Goal: Task Accomplishment & Management: Manage account settings

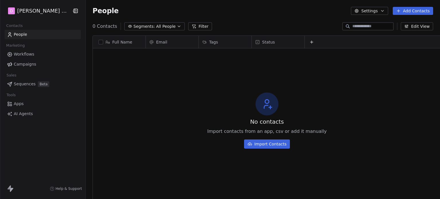
scroll to position [171, 358]
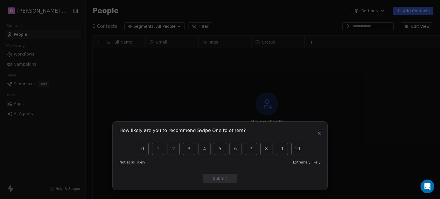
click at [321, 134] on icon "button" at bounding box center [319, 133] width 5 height 5
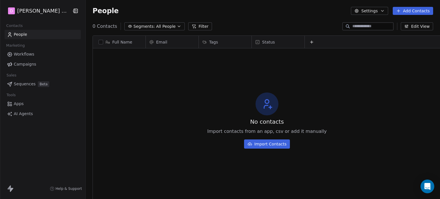
click at [358, 7] on button "Settings" at bounding box center [369, 11] width 37 height 8
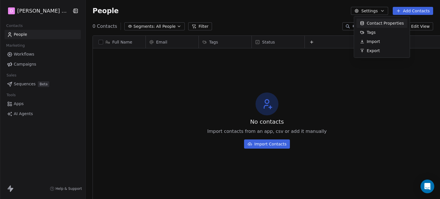
click at [360, 9] on html "D [PERSON_NAME] Nutrition Contacts People Marketing Workflows Campaigns Sales S…" at bounding box center [220, 99] width 440 height 199
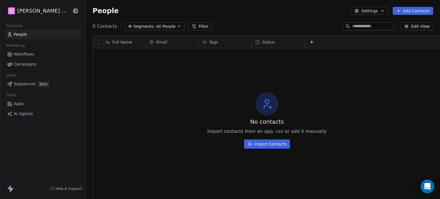
click at [23, 55] on span "Workflows" at bounding box center [24, 54] width 21 height 6
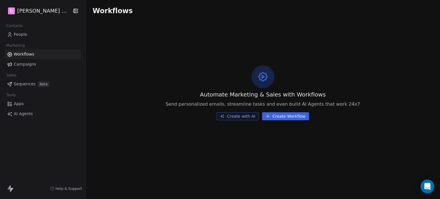
click at [25, 65] on span "Campaigns" at bounding box center [25, 64] width 22 height 6
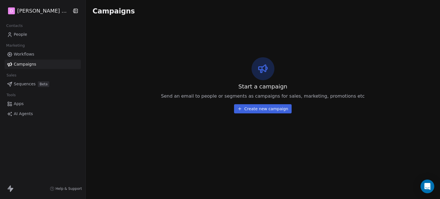
click at [25, 104] on link "Apps" at bounding box center [43, 103] width 76 height 9
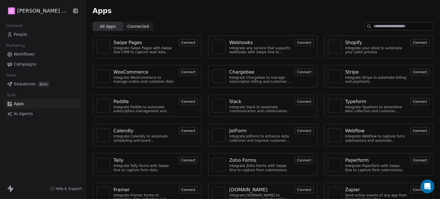
click at [29, 113] on span "AI Agents" at bounding box center [23, 114] width 19 height 6
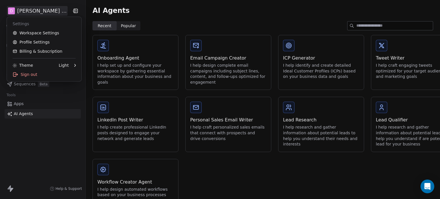
click at [62, 12] on html "D [PERSON_NAME] Nutrition Contacts People Marketing Workflows Campaigns Sales S…" at bounding box center [220, 99] width 440 height 199
click at [43, 32] on link "Workspace Settings" at bounding box center [44, 32] width 70 height 9
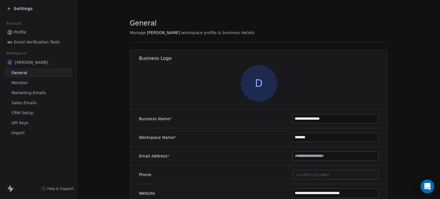
click at [43, 34] on link "Profile" at bounding box center [39, 32] width 68 height 9
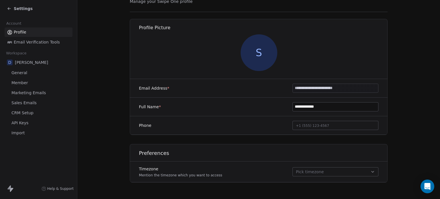
scroll to position [42, 0]
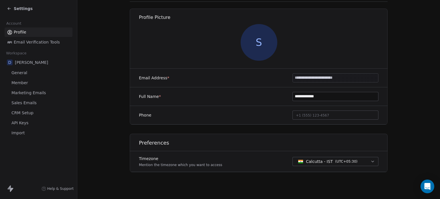
click at [315, 114] on span "+1 (555) 123-4567" at bounding box center [312, 115] width 33 height 4
type input "*"
type input "**********"
click at [410, 86] on section "**********" at bounding box center [258, 78] width 363 height 241
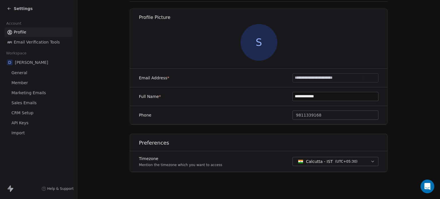
click at [17, 79] on link "Member" at bounding box center [39, 82] width 68 height 9
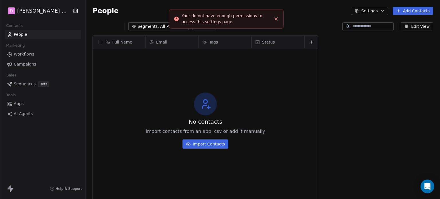
scroll to position [171, 358]
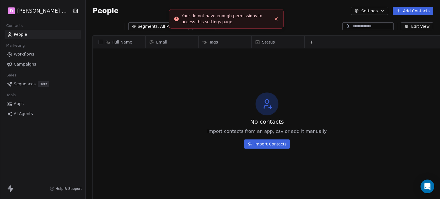
click at [22, 93] on div "Tools" at bounding box center [43, 95] width 76 height 8
click at [70, 11] on button "button" at bounding box center [74, 11] width 8 height 6
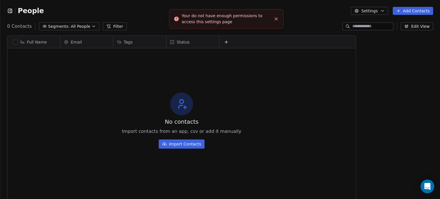
scroll to position [5, 5]
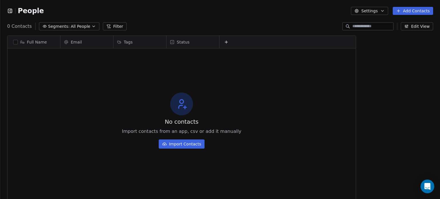
click at [9, 10] on icon "button" at bounding box center [10, 11] width 6 height 6
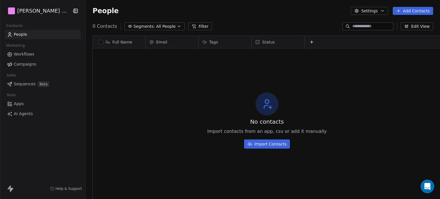
scroll to position [171, 358]
click at [40, 14] on html "D [PERSON_NAME] Nutrition Contacts People Marketing Workflows Campaigns Sales S…" at bounding box center [220, 99] width 440 height 199
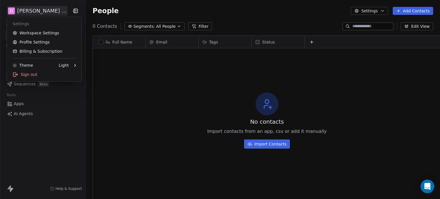
click at [41, 13] on html "D [PERSON_NAME] Nutrition Contacts People Marketing Workflows Campaigns Sales S…" at bounding box center [220, 99] width 440 height 199
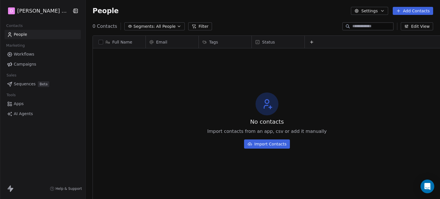
click at [39, 12] on html "D [PERSON_NAME] Nutrition Contacts People Marketing Workflows Campaigns Sales S…" at bounding box center [220, 99] width 440 height 199
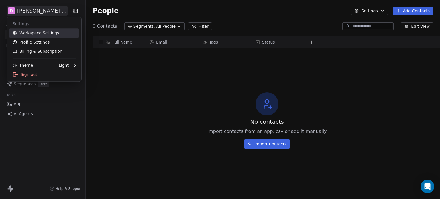
click at [40, 34] on link "Workspace Settings" at bounding box center [44, 32] width 70 height 9
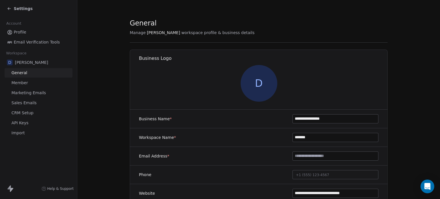
click at [29, 83] on link "Member" at bounding box center [39, 82] width 68 height 9
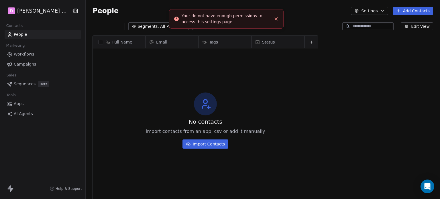
scroll to position [171, 358]
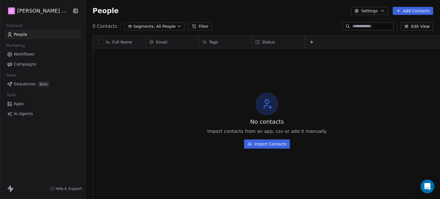
click at [34, 20] on div "D [PERSON_NAME] Nutrition" at bounding box center [42, 11] width 85 height 22
click at [35, 13] on html "D [PERSON_NAME] Nutrition Contacts People Marketing Workflows Campaigns Sales S…" at bounding box center [220, 99] width 440 height 199
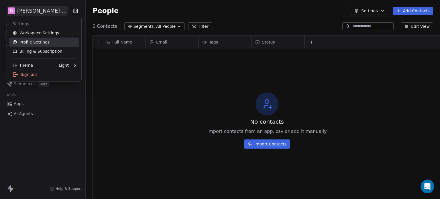
click at [40, 43] on link "Profile Settings" at bounding box center [44, 42] width 70 height 9
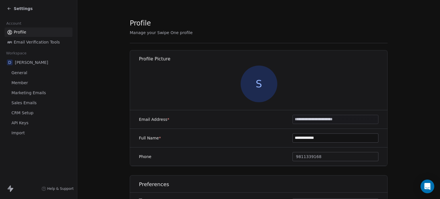
click at [34, 92] on span "Marketing Emails" at bounding box center [28, 93] width 34 height 6
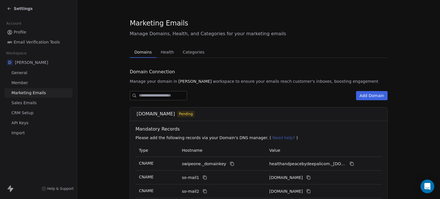
scroll to position [81, 0]
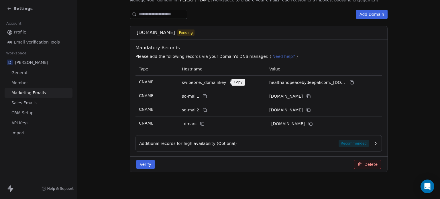
click at [231, 84] on icon at bounding box center [232, 83] width 3 height 3
click at [350, 81] on icon at bounding box center [352, 82] width 5 height 5
click at [203, 96] on icon at bounding box center [204, 96] width 3 height 3
click at [311, 94] on icon at bounding box center [308, 96] width 5 height 5
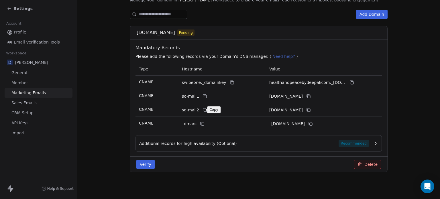
click at [203, 110] on icon at bounding box center [205, 110] width 5 height 5
click at [311, 109] on icon at bounding box center [308, 110] width 5 height 5
click at [310, 109] on icon at bounding box center [308, 110] width 3 height 2
click at [200, 122] on icon at bounding box center [202, 124] width 5 height 5
click at [312, 122] on icon at bounding box center [310, 123] width 3 height 3
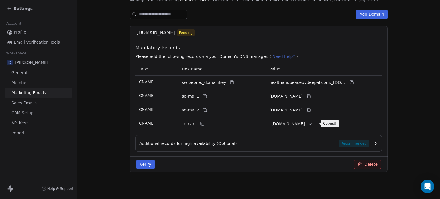
click at [313, 122] on icon at bounding box center [310, 124] width 5 height 5
click at [373, 140] on button "Additional records for high availability (Optional) Recommended" at bounding box center [258, 143] width 239 height 7
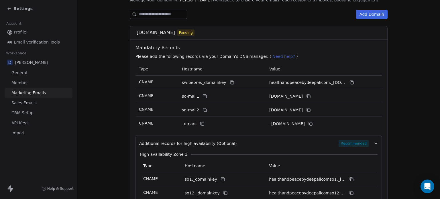
click at [374, 142] on icon "button" at bounding box center [376, 143] width 5 height 5
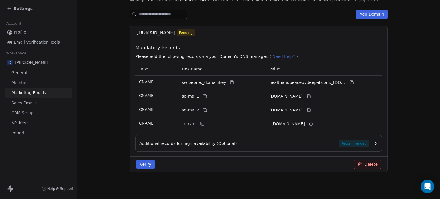
click at [304, 141] on div "Additional records for high availability (Optional) Recommended" at bounding box center [254, 143] width 230 height 7
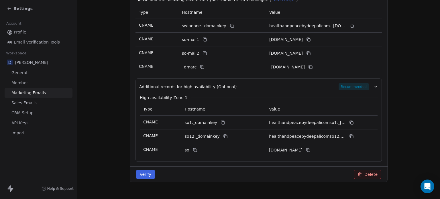
scroll to position [148, 0]
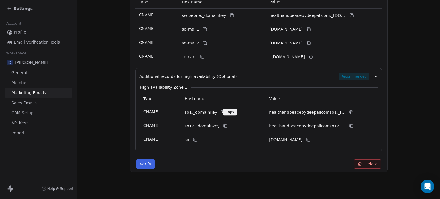
click at [221, 111] on icon at bounding box center [223, 112] width 5 height 5
click at [349, 113] on icon at bounding box center [351, 112] width 5 height 5
click at [223, 125] on icon at bounding box center [225, 126] width 5 height 5
click at [351, 126] on icon at bounding box center [352, 126] width 3 height 3
click at [193, 139] on icon at bounding box center [195, 140] width 5 height 5
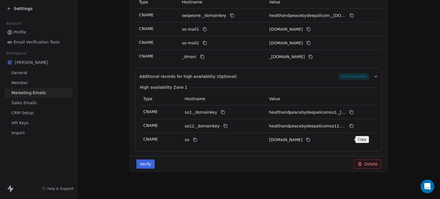
click at [310, 139] on icon at bounding box center [308, 140] width 3 height 3
click at [311, 139] on icon at bounding box center [308, 140] width 5 height 5
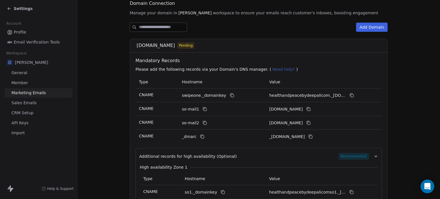
scroll to position [68, 0]
click at [204, 110] on icon at bounding box center [205, 110] width 3 height 3
click at [310, 109] on icon at bounding box center [309, 110] width 3 height 3
click at [311, 109] on icon at bounding box center [308, 109] width 5 height 5
click at [203, 124] on icon at bounding box center [205, 123] width 5 height 5
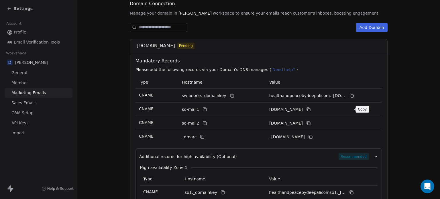
click at [311, 107] on icon at bounding box center [308, 109] width 5 height 5
click at [311, 125] on icon at bounding box center [308, 123] width 5 height 5
click at [200, 136] on icon at bounding box center [202, 137] width 5 height 5
click at [311, 135] on div "_[DOMAIN_NAME]" at bounding box center [312, 137] width 86 height 7
click at [313, 136] on icon at bounding box center [310, 137] width 5 height 5
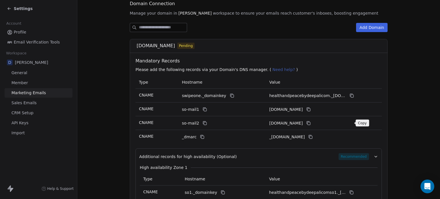
click at [311, 123] on icon at bounding box center [308, 123] width 5 height 5
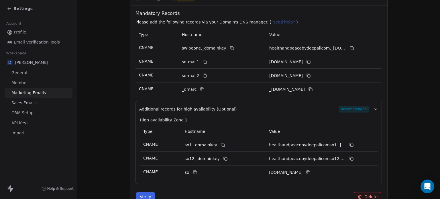
scroll to position [148, 0]
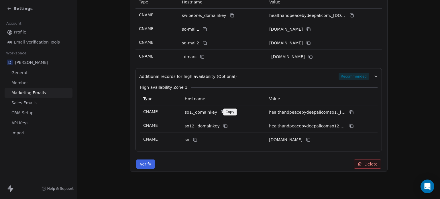
click at [221, 111] on icon at bounding box center [222, 112] width 3 height 3
click at [221, 112] on icon at bounding box center [223, 112] width 5 height 5
click at [349, 110] on icon at bounding box center [351, 112] width 5 height 5
click at [224, 125] on icon at bounding box center [225, 126] width 3 height 3
click at [349, 124] on icon at bounding box center [351, 126] width 5 height 5
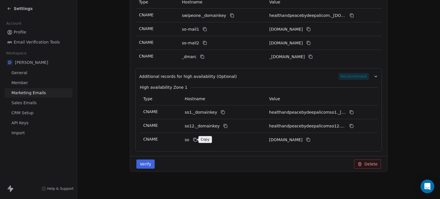
click at [193, 138] on icon at bounding box center [195, 140] width 5 height 5
click at [311, 141] on icon at bounding box center [308, 140] width 5 height 5
click at [310, 140] on icon at bounding box center [308, 140] width 3 height 2
click at [149, 164] on button "Verify" at bounding box center [145, 164] width 18 height 9
click at [143, 164] on button "Verify" at bounding box center [145, 164] width 18 height 9
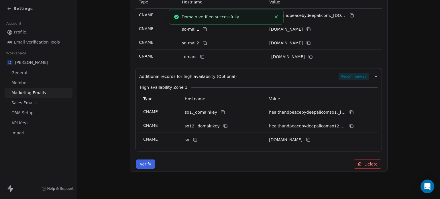
scroll to position [0, 0]
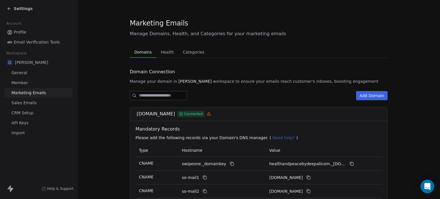
click at [211, 114] on icon at bounding box center [209, 114] width 4 height 4
click at [211, 113] on icon at bounding box center [209, 114] width 4 height 4
click at [209, 114] on icon at bounding box center [209, 114] width 0 height 1
drag, startPoint x: 242, startPoint y: 106, endPoint x: 235, endPoint y: 113, distance: 10.7
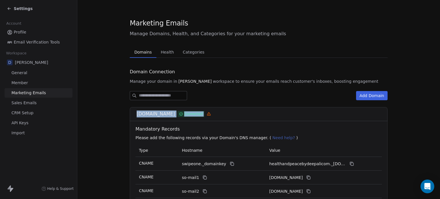
click at [211, 113] on icon at bounding box center [209, 114] width 4 height 4
click at [211, 114] on icon at bounding box center [208, 114] width 3 height 3
click at [211, 114] on icon at bounding box center [209, 114] width 4 height 4
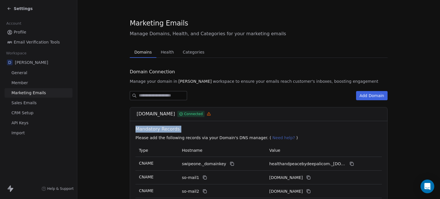
click at [211, 114] on icon at bounding box center [209, 114] width 4 height 4
click at [165, 51] on span "Health" at bounding box center [167, 52] width 18 height 8
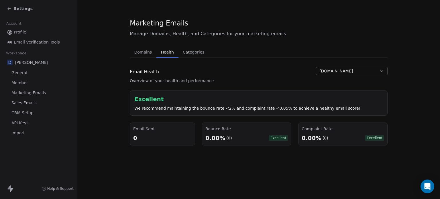
click at [193, 51] on span "Categories" at bounding box center [194, 52] width 26 height 8
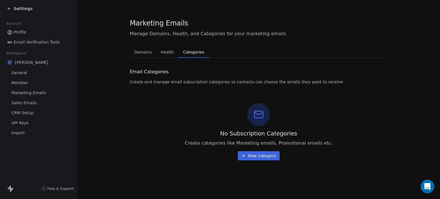
click at [143, 52] on span "Domains" at bounding box center [143, 52] width 22 height 8
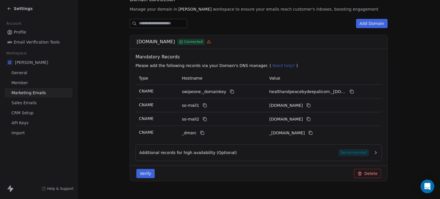
scroll to position [81, 0]
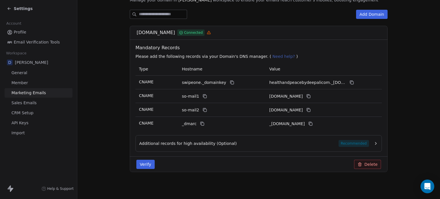
click at [372, 140] on button "Additional records for high availability (Optional) Recommended" at bounding box center [258, 143] width 239 height 7
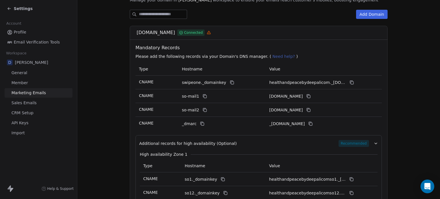
scroll to position [148, 0]
